Goal: Transaction & Acquisition: Purchase product/service

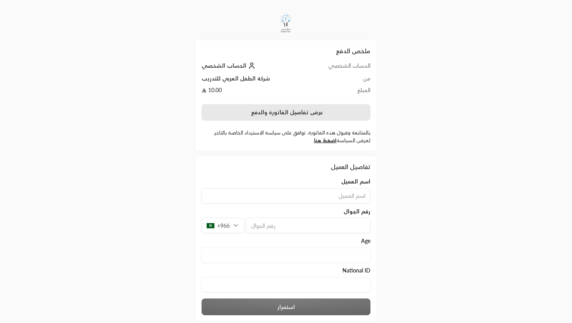
click at [295, 116] on button "عرض تفاصيل الفاتورة والدفع" at bounding box center [286, 112] width 169 height 16
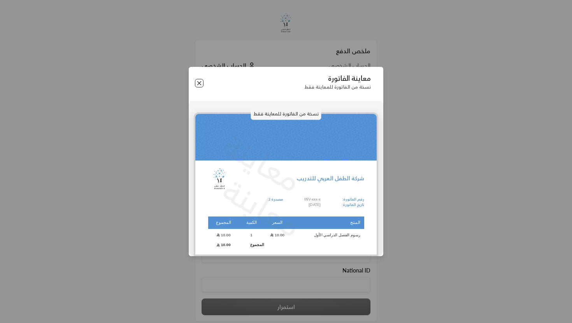
click at [197, 81] on button "Close" at bounding box center [199, 83] width 9 height 9
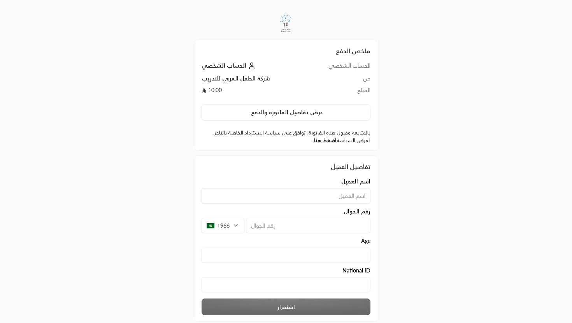
scroll to position [44, 0]
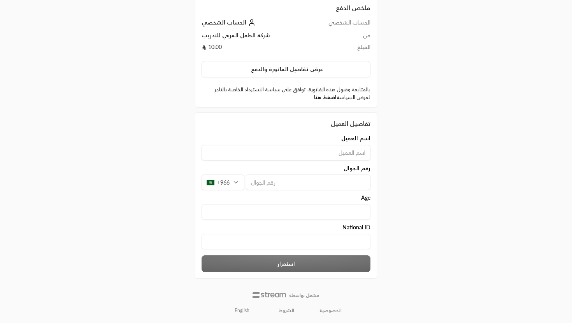
click at [323, 96] on link "اضغط هنا" at bounding box center [325, 97] width 23 height 6
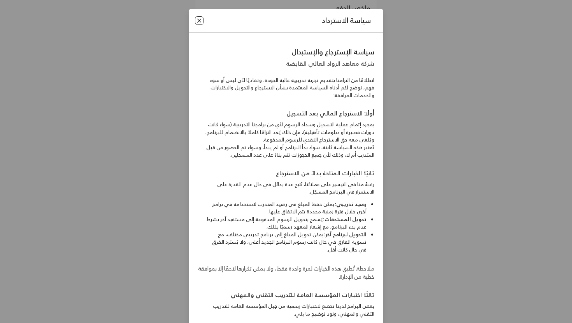
click at [200, 21] on button "Close" at bounding box center [199, 20] width 9 height 9
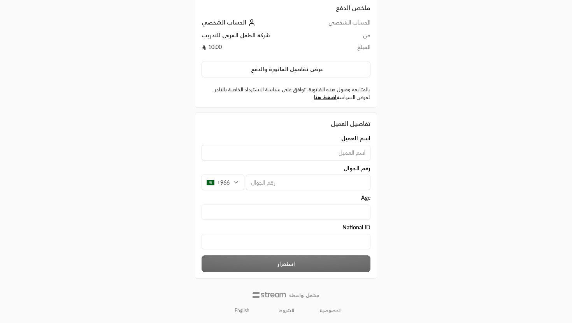
drag, startPoint x: 352, startPoint y: 119, endPoint x: 357, endPoint y: 209, distance: 90.0
click at [357, 209] on div "تفاصيل العميل اسم العميل رقم الجوال +966 Age National ID" at bounding box center [286, 186] width 169 height 134
click at [366, 140] on span "اسم العميل" at bounding box center [355, 139] width 29 height 8
click at [363, 227] on span "National ID" at bounding box center [356, 228] width 28 height 8
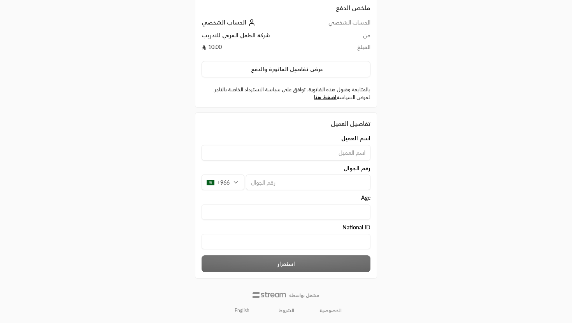
click at [363, 227] on span "National ID" at bounding box center [356, 228] width 28 height 8
click at [397, 215] on div "ملخص الدفع الحساب الشخصي الحساب الشخصي من شركة الطفل العربي للتدريب المبلغ 10.0…" at bounding box center [286, 140] width 286 height 367
click at [344, 161] on div "اسم العميل رقم الجوال +966 Age National ID" at bounding box center [286, 194] width 177 height 119
click at [338, 153] on input at bounding box center [286, 153] width 169 height 16
type input "[PERSON_NAME]"
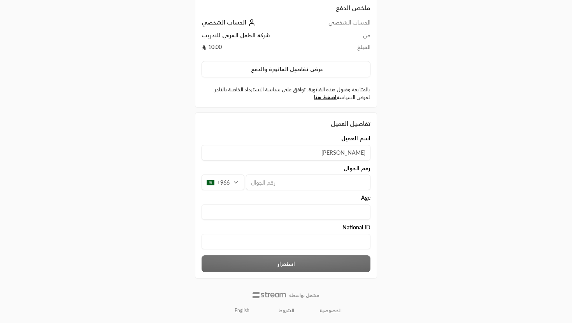
click at [331, 183] on input "tel" at bounding box center [308, 183] width 125 height 16
type input "561040999"
click at [327, 205] on input "text" at bounding box center [286, 212] width 169 height 15
type input "22"
click at [333, 242] on ID "text" at bounding box center [286, 241] width 169 height 15
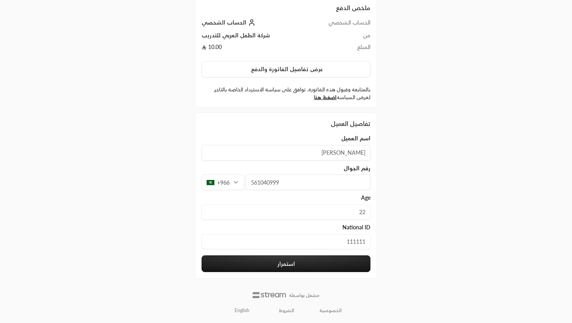
type ID "111111"
click at [333, 257] on button "استمرار" at bounding box center [286, 264] width 169 height 17
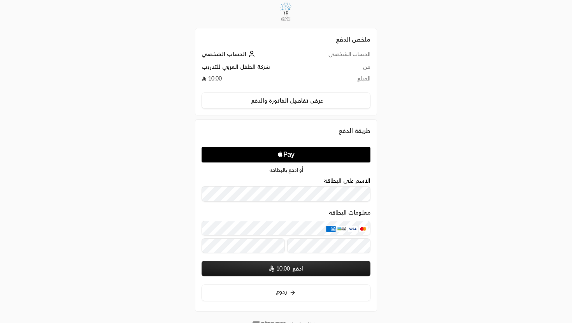
scroll to position [14, 0]
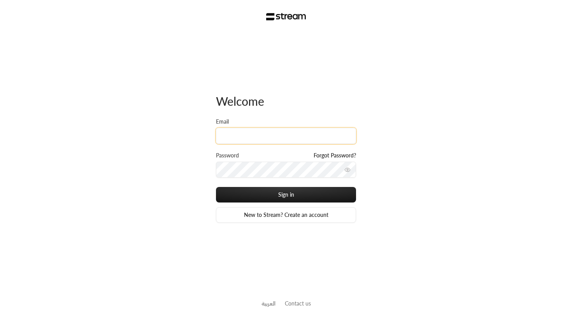
click at [265, 134] on input "Email" at bounding box center [286, 136] width 140 height 16
type input "[EMAIL_ADDRESS][DOMAIN_NAME]"
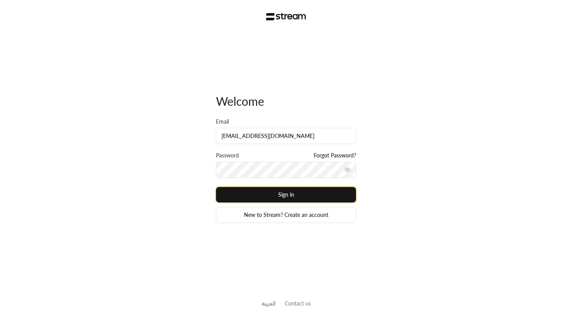
click at [284, 191] on button "Sign in" at bounding box center [286, 195] width 140 height 16
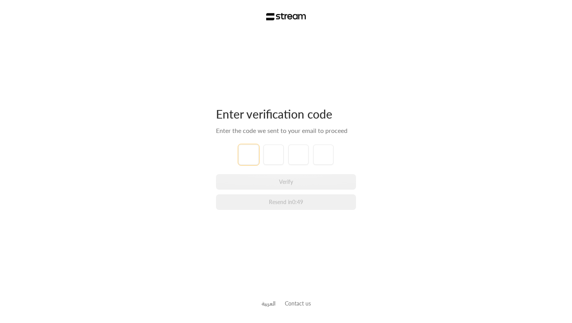
type input "4"
type input "7"
type input "8"
type input "6"
